Goal: Transaction & Acquisition: Purchase product/service

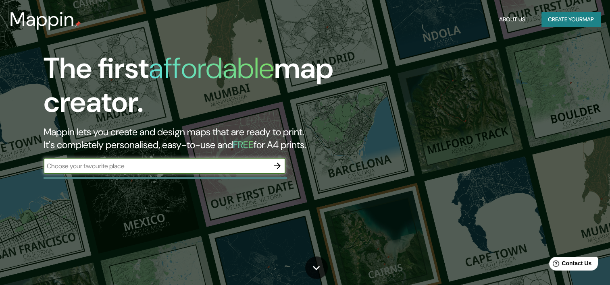
click at [121, 170] on input "text" at bounding box center [157, 166] width 226 height 9
type input "Barrio de [DEMOGRAPHIC_DATA][PERSON_NAME]"
click at [595, 25] on button "Create your map" at bounding box center [570, 19] width 59 height 15
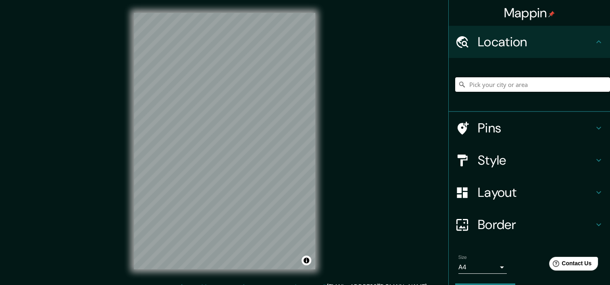
click at [485, 87] on input "Pick your city or area" at bounding box center [532, 84] width 155 height 15
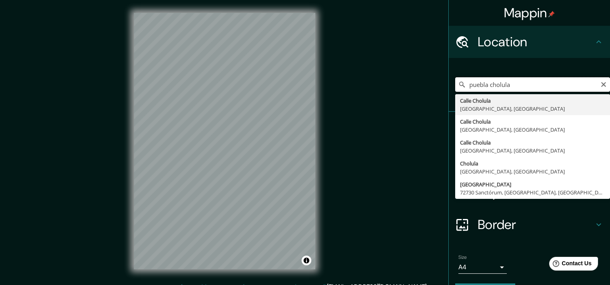
click at [534, 84] on input "puebla cholula" at bounding box center [532, 84] width 155 height 15
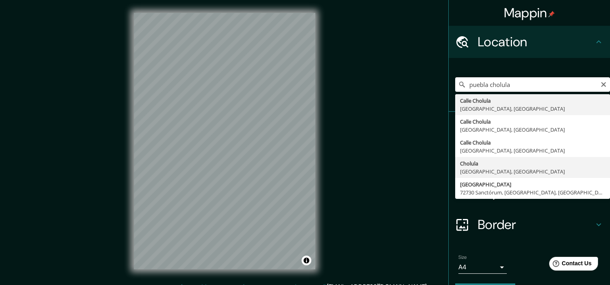
type input "[GEOGRAPHIC_DATA], [GEOGRAPHIC_DATA], [GEOGRAPHIC_DATA]"
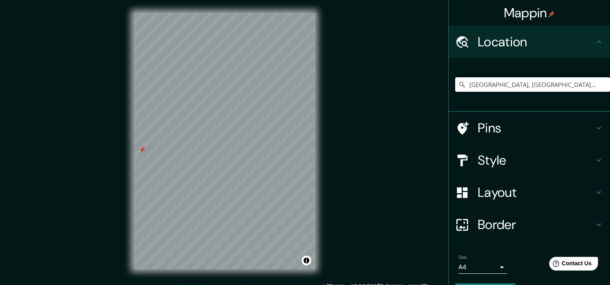
click at [503, 161] on h4 "Style" at bounding box center [536, 160] width 116 height 16
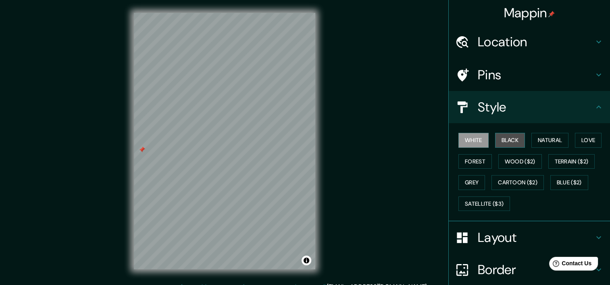
click at [497, 143] on button "Black" at bounding box center [510, 140] width 30 height 15
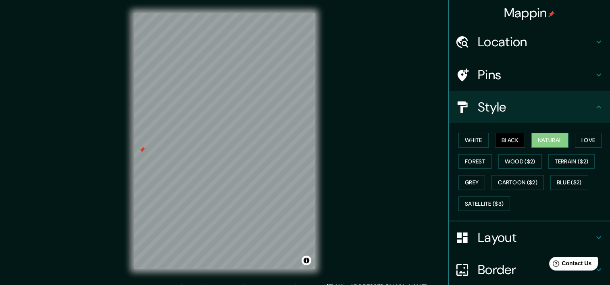
click at [535, 144] on button "Natural" at bounding box center [549, 140] width 37 height 15
click at [577, 137] on button "Love" at bounding box center [588, 140] width 27 height 15
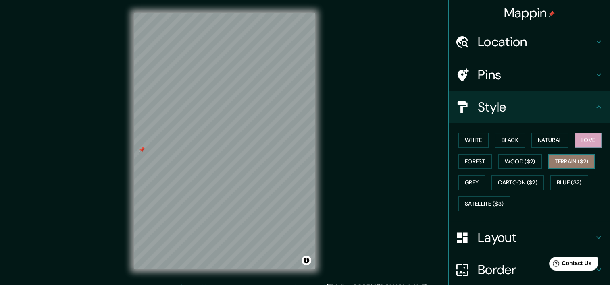
drag, startPoint x: 572, startPoint y: 161, endPoint x: 543, endPoint y: 158, distance: 28.8
click at [571, 161] on button "Terrain ($2)" at bounding box center [571, 161] width 47 height 15
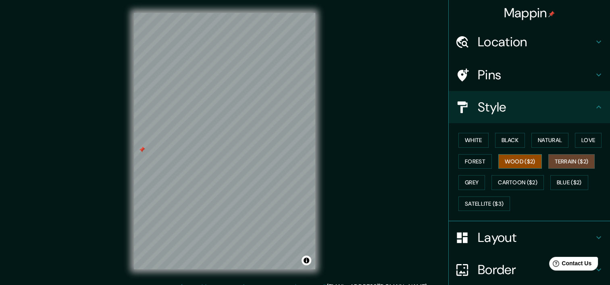
click at [518, 161] on button "Wood ($2)" at bounding box center [520, 161] width 44 height 15
click at [463, 166] on button "Forest" at bounding box center [474, 161] width 33 height 15
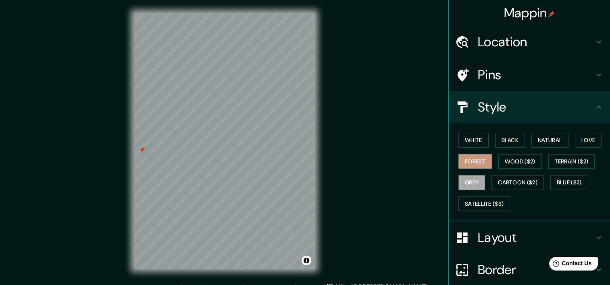
click at [469, 187] on button "Grey" at bounding box center [471, 182] width 27 height 15
click at [518, 189] on button "Cartoon ($2)" at bounding box center [517, 182] width 52 height 15
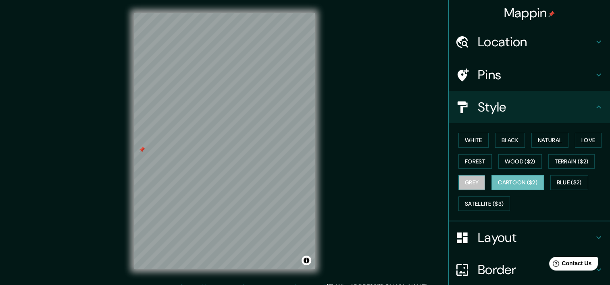
click at [465, 181] on button "Grey" at bounding box center [471, 182] width 27 height 15
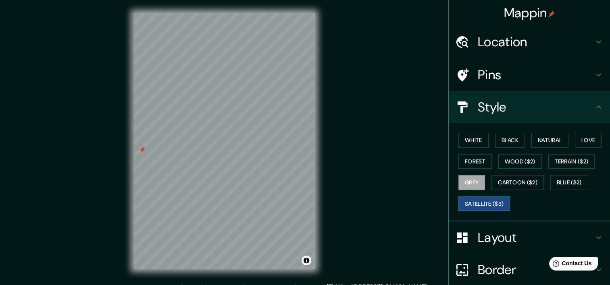
click at [471, 201] on button "Satellite ($3)" at bounding box center [484, 204] width 52 height 15
click at [562, 189] on button "Blue ($2)" at bounding box center [569, 182] width 38 height 15
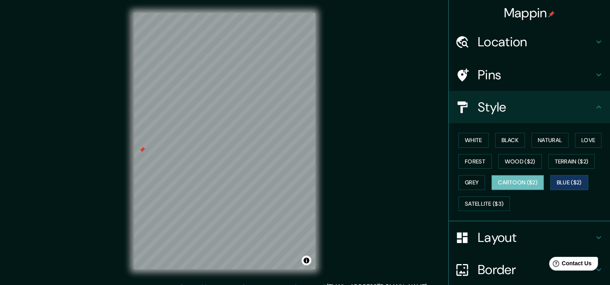
click at [533, 182] on button "Cartoon ($2)" at bounding box center [517, 182] width 52 height 15
click at [470, 140] on button "White" at bounding box center [473, 140] width 30 height 15
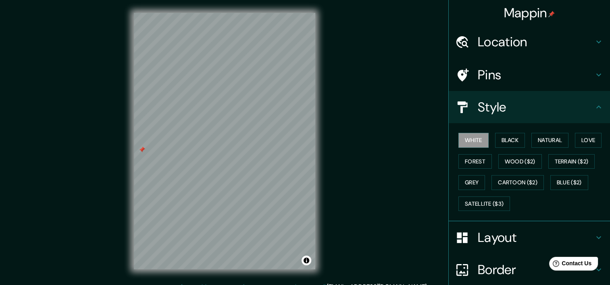
click at [504, 235] on h4 "Layout" at bounding box center [536, 238] width 116 height 16
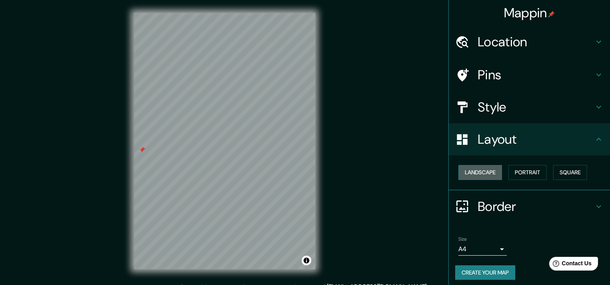
click at [479, 168] on button "Landscape" at bounding box center [480, 172] width 44 height 15
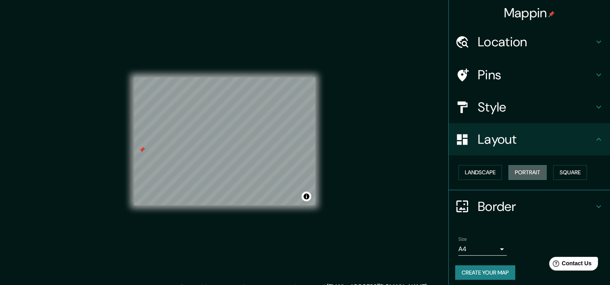
click at [518, 172] on button "Portrait" at bounding box center [527, 172] width 38 height 15
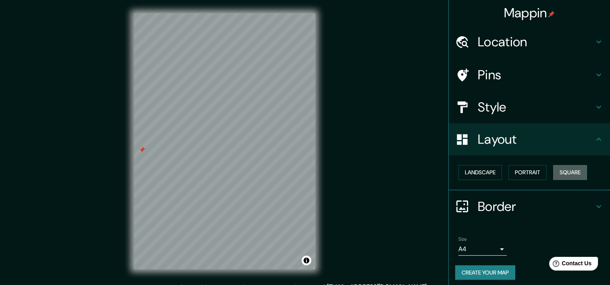
click at [564, 173] on button "Square" at bounding box center [570, 172] width 34 height 15
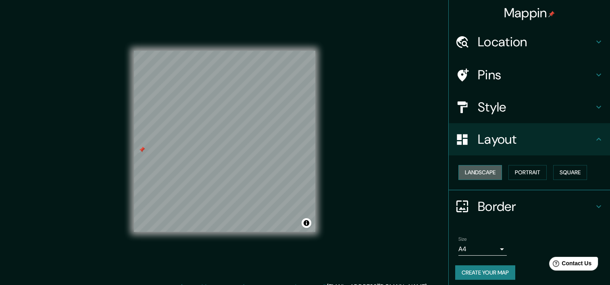
click at [477, 169] on button "Landscape" at bounding box center [480, 172] width 44 height 15
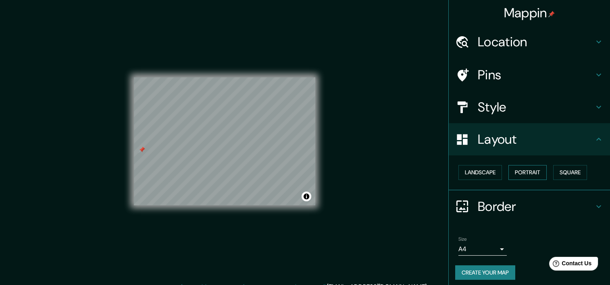
click at [538, 172] on button "Portrait" at bounding box center [527, 172] width 38 height 15
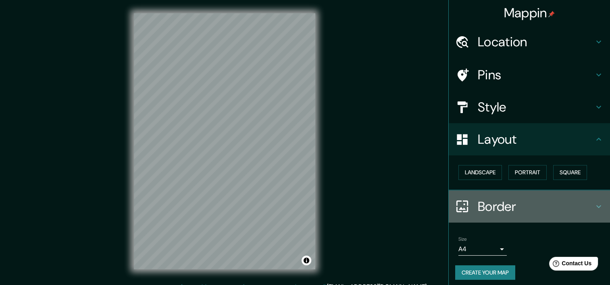
click at [518, 204] on h4 "Border" at bounding box center [536, 207] width 116 height 16
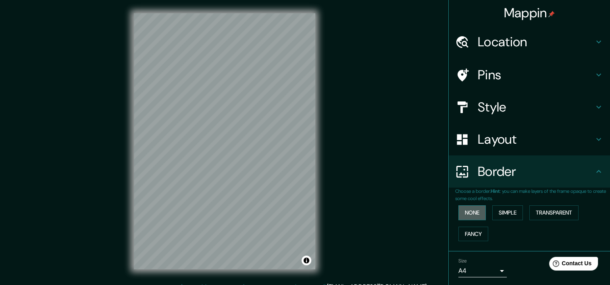
click at [467, 213] on button "None" at bounding box center [471, 213] width 27 height 15
click at [507, 212] on button "Simple" at bounding box center [507, 213] width 31 height 15
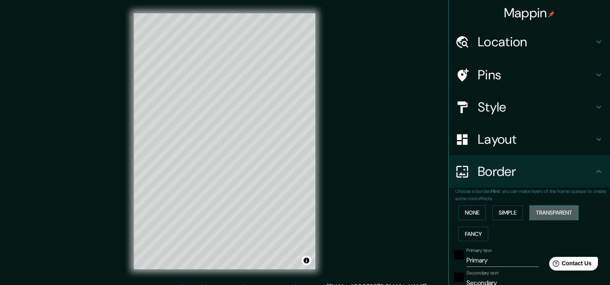
click at [539, 212] on button "Transparent" at bounding box center [553, 213] width 49 height 15
drag, startPoint x: 469, startPoint y: 229, endPoint x: 469, endPoint y: 211, distance: 18.5
click at [469, 228] on button "Fancy" at bounding box center [473, 234] width 30 height 15
click at [468, 209] on button "None" at bounding box center [471, 213] width 27 height 15
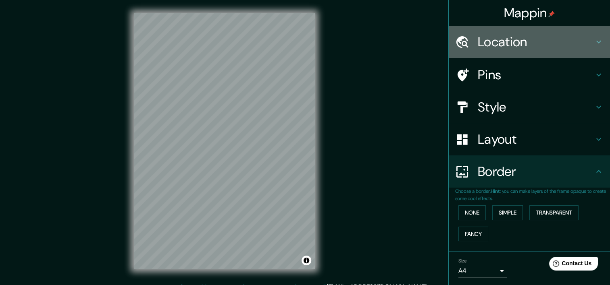
click at [500, 46] on h4 "Location" at bounding box center [536, 42] width 116 height 16
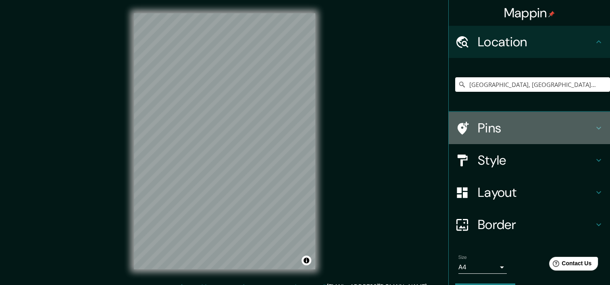
click at [489, 129] on h4 "Pins" at bounding box center [536, 128] width 116 height 16
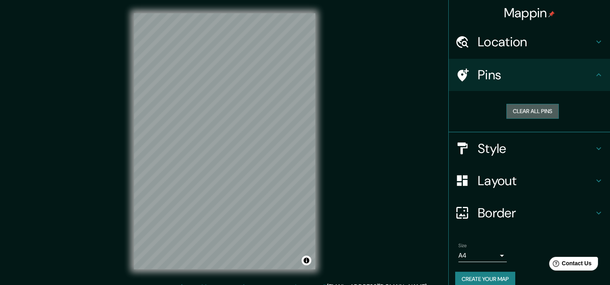
click at [519, 112] on button "Clear all pins" at bounding box center [532, 111] width 52 height 15
click at [472, 279] on button "Create your map" at bounding box center [485, 279] width 60 height 15
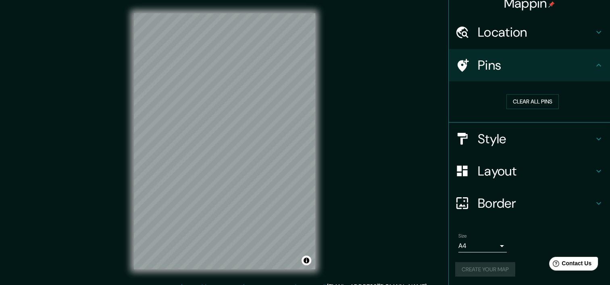
scroll to position [10, 0]
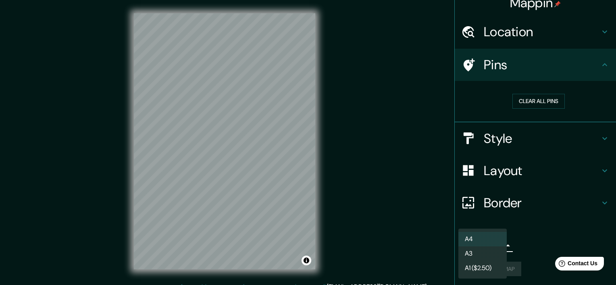
click at [489, 242] on body "Mappin Location [GEOGRAPHIC_DATA], [GEOGRAPHIC_DATA], [GEOGRAPHIC_DATA] Pins Cl…" at bounding box center [308, 142] width 616 height 285
click at [489, 242] on li "A4" at bounding box center [482, 239] width 48 height 15
